Goal: Information Seeking & Learning: Learn about a topic

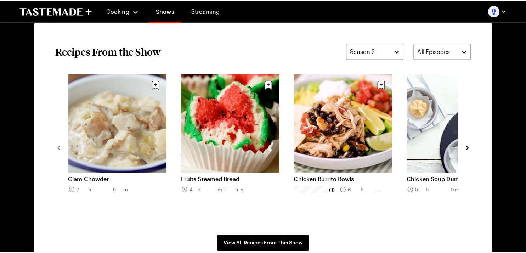
scroll to position [523, 0]
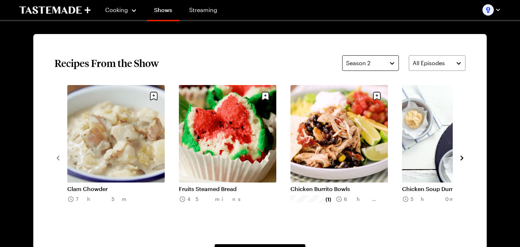
click at [369, 61] on span "Season 2" at bounding box center [358, 63] width 24 height 8
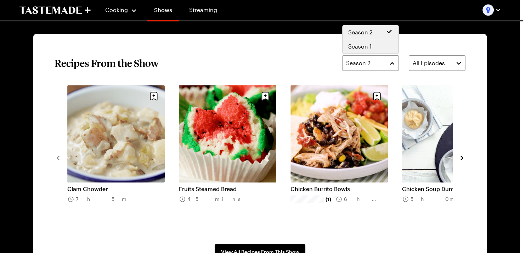
click at [368, 45] on span "Season 1" at bounding box center [359, 46] width 23 height 8
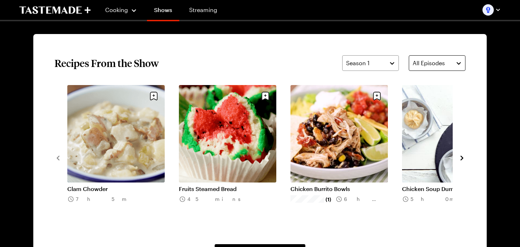
click at [437, 58] on button "All Episodes" at bounding box center [437, 63] width 57 height 16
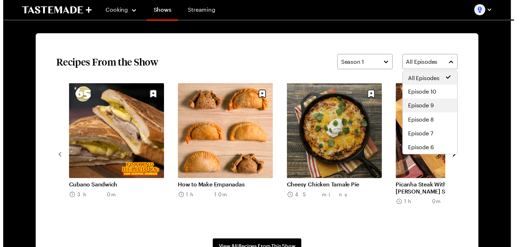
scroll to position [41, 0]
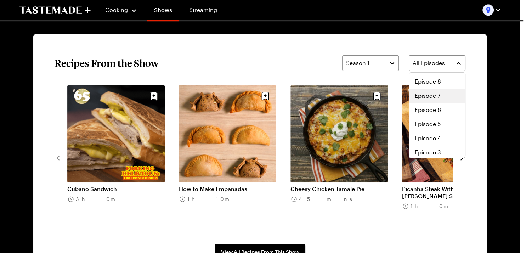
click at [427, 100] on span "Episode 7" at bounding box center [427, 95] width 25 height 8
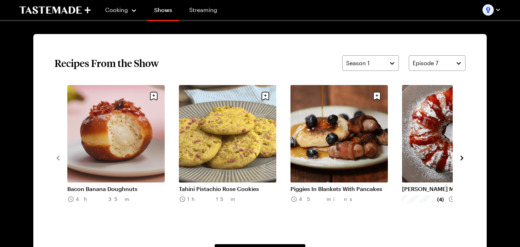
click at [462, 155] on icon "navigate to next item" at bounding box center [461, 157] width 7 height 7
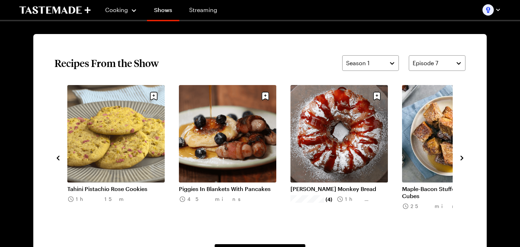
click at [462, 155] on icon "navigate to next item" at bounding box center [461, 157] width 7 height 7
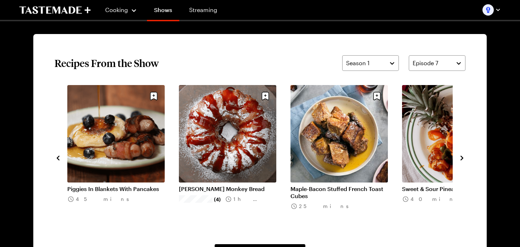
click at [462, 155] on icon "navigate to next item" at bounding box center [461, 157] width 7 height 7
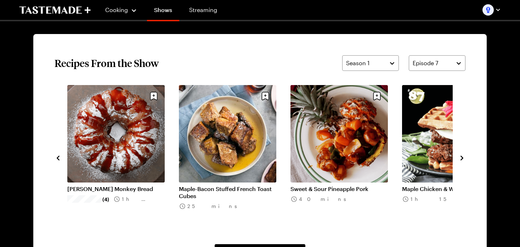
click at [462, 155] on icon "navigate to next item" at bounding box center [461, 157] width 7 height 7
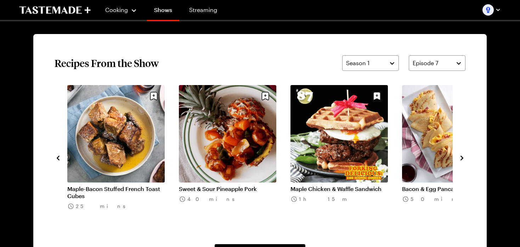
click at [462, 155] on icon "navigate to next item" at bounding box center [461, 157] width 7 height 7
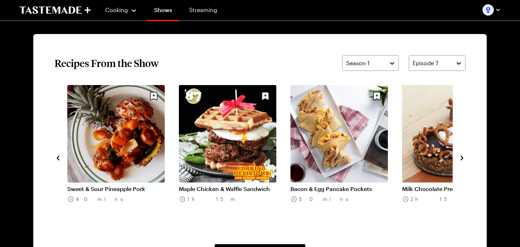
click at [462, 155] on icon "navigate to next item" at bounding box center [461, 157] width 7 height 7
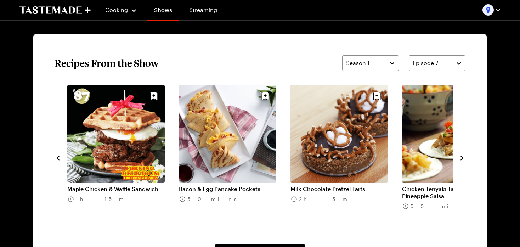
click at [462, 155] on icon "navigate to next item" at bounding box center [461, 157] width 7 height 7
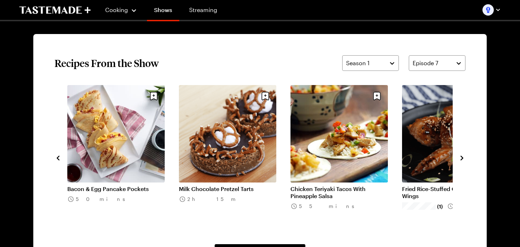
click at [462, 155] on icon "navigate to next item" at bounding box center [461, 157] width 7 height 7
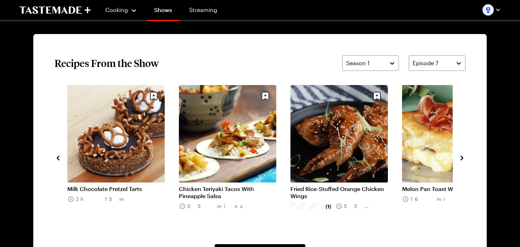
click at [462, 155] on icon "navigate to next item" at bounding box center [461, 157] width 7 height 7
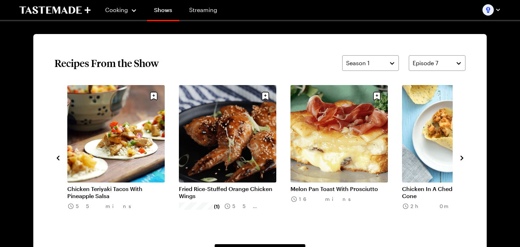
click at [363, 185] on link "Melon Pan Toast With Prosciutto" at bounding box center [338, 188] width 97 height 7
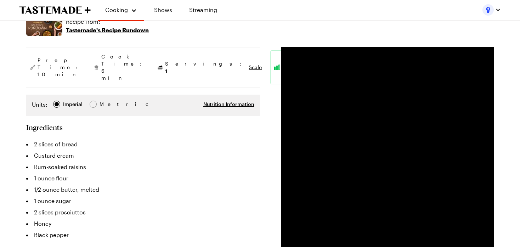
scroll to position [112, 0]
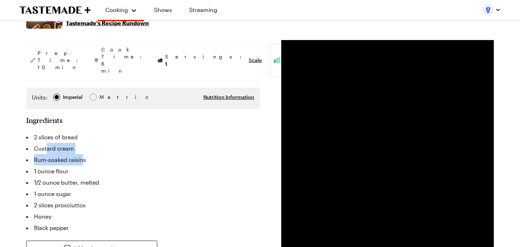
drag, startPoint x: 49, startPoint y: 134, endPoint x: 105, endPoint y: 142, distance: 56.9
click at [85, 141] on ul "2 slices of bread Custard cream Rum-soaked raisins 1 ounce flour 1/2 ounce butt…" at bounding box center [143, 182] width 234 height 102
click at [138, 165] on li "1 ounce flour" at bounding box center [143, 170] width 234 height 11
type textarea "x"
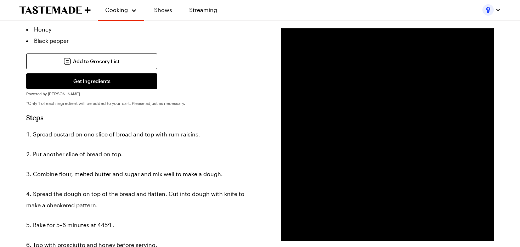
scroll to position [0, 0]
